Goal: Find specific page/section: Find specific page/section

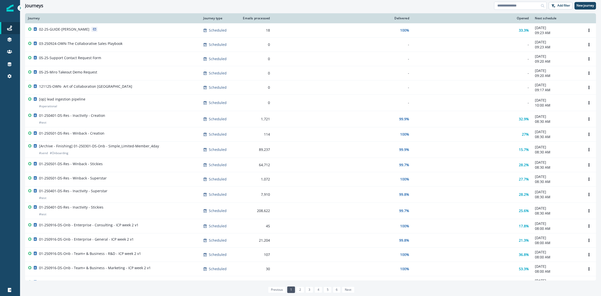
click at [514, 5] on input at bounding box center [520, 6] width 53 height 8
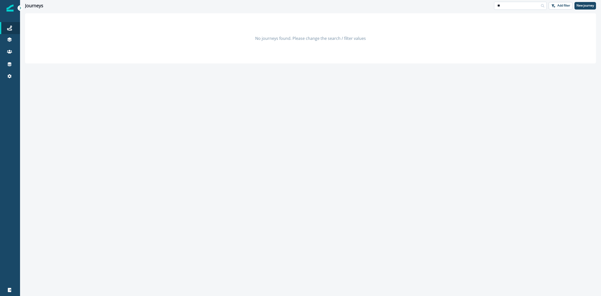
type input "*"
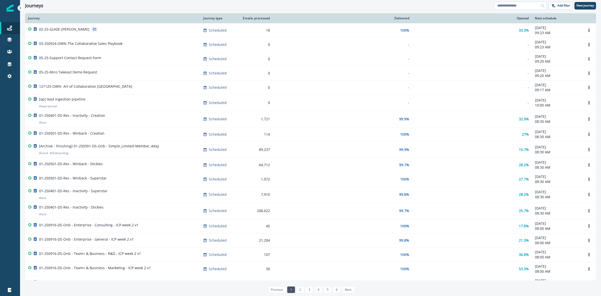
click at [529, 7] on input at bounding box center [520, 6] width 53 height 8
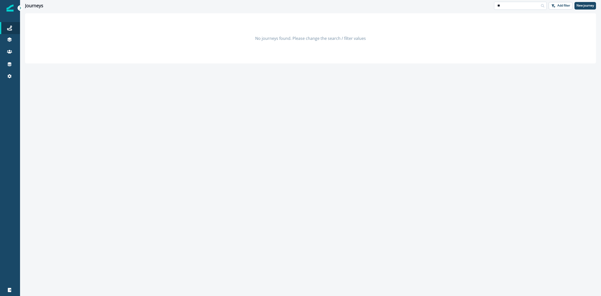
type input "*"
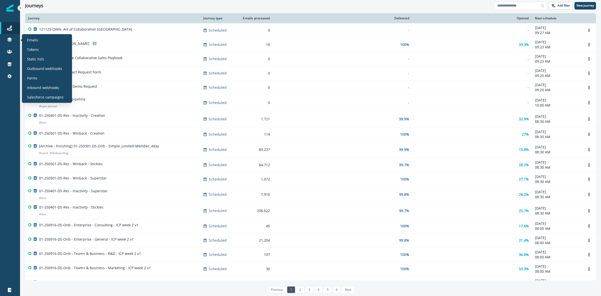
click at [52, 44] on div "Emails Tokens Static lists Outbound webhooks Forms Inbound webhooks Salesforce …" at bounding box center [47, 68] width 46 height 65
click at [45, 39] on div "Emails" at bounding box center [47, 40] width 46 height 8
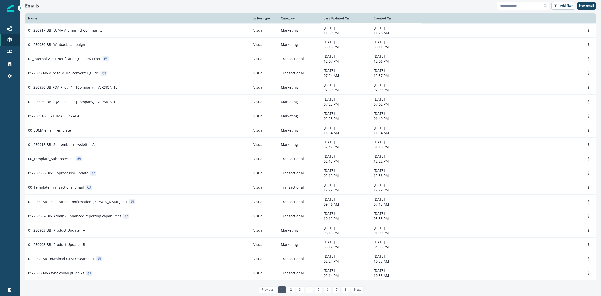
click at [514, 6] on input at bounding box center [523, 6] width 53 height 8
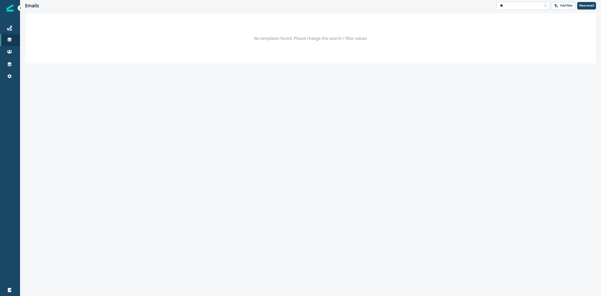
type input "*"
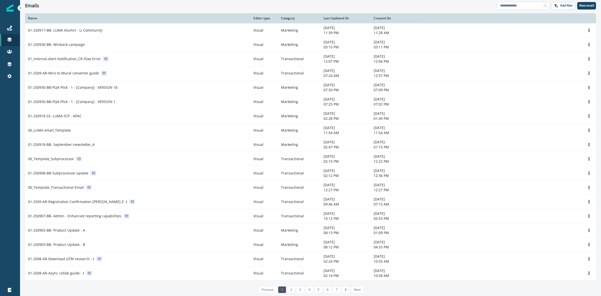
click at [516, 7] on input at bounding box center [523, 6] width 53 height 8
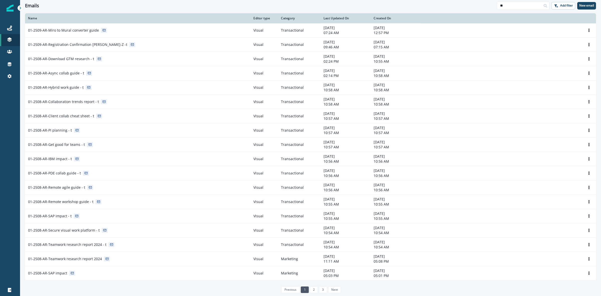
type input "**"
